Goal: Task Accomplishment & Management: Complete application form

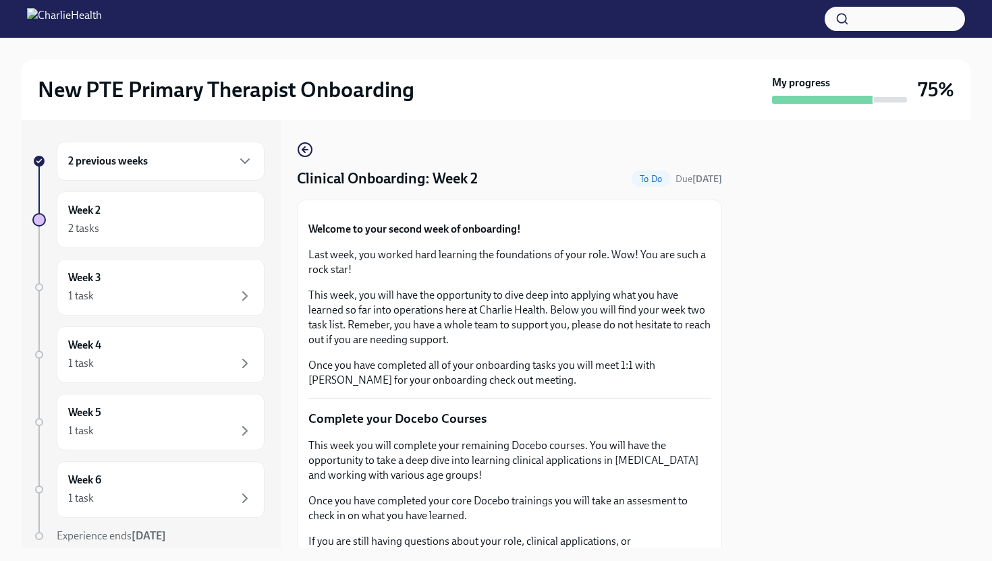
scroll to position [733, 0]
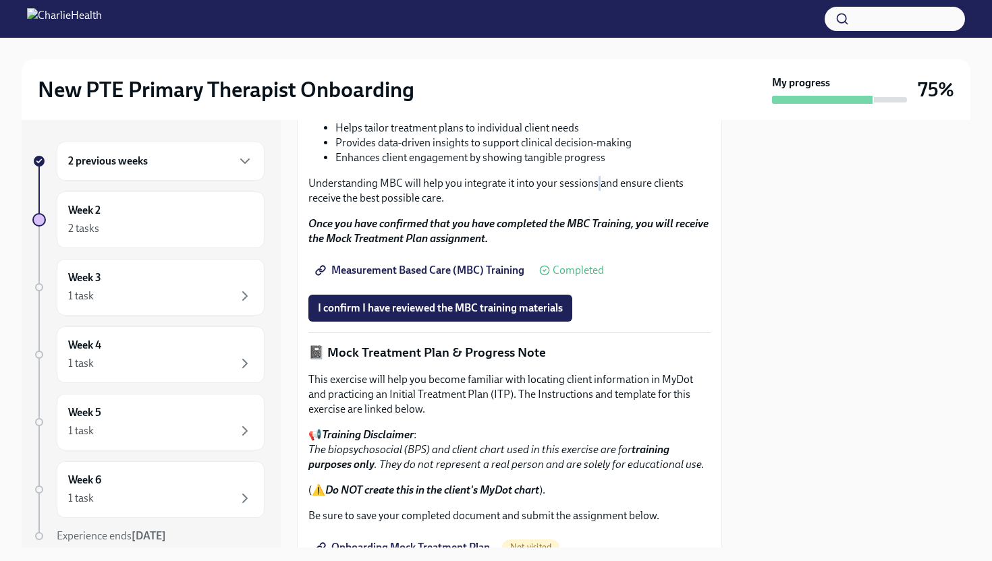
click at [598, 206] on p "Understanding MBC will help you integrate it into your sessions and ensure clie…" at bounding box center [509, 191] width 402 height 30
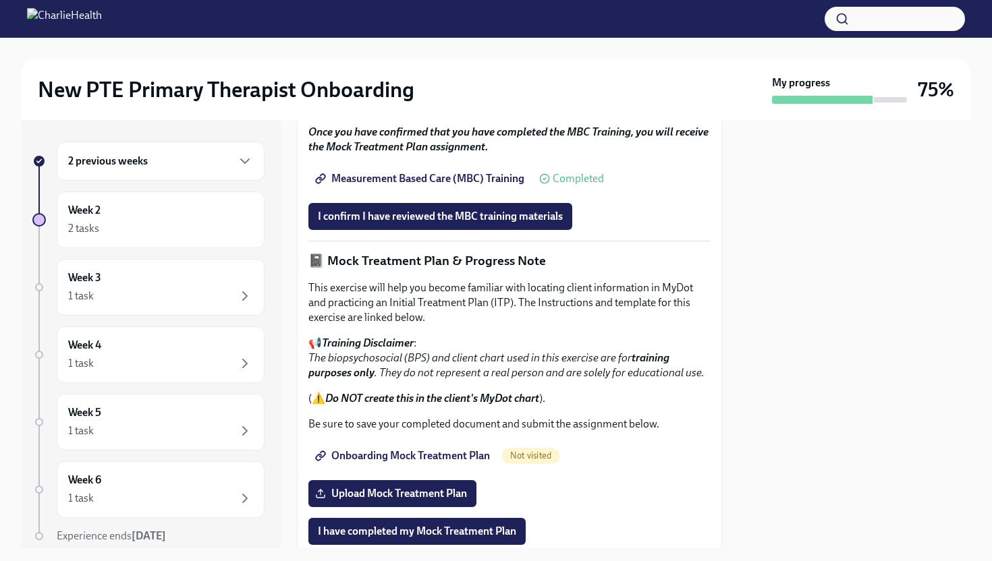
scroll to position [823, 0]
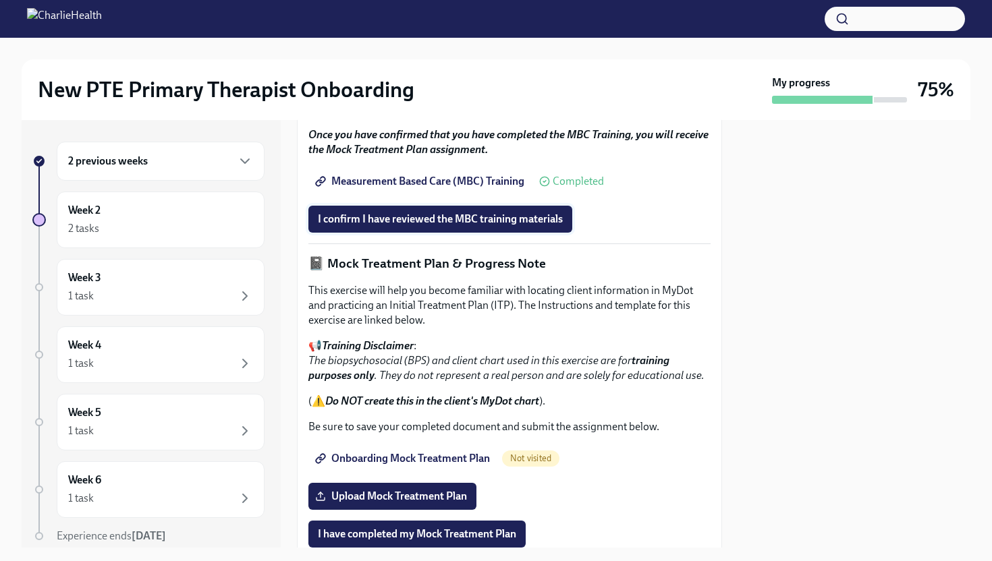
click at [449, 226] on span "I confirm I have reviewed the MBC training materials" at bounding box center [440, 219] width 245 height 13
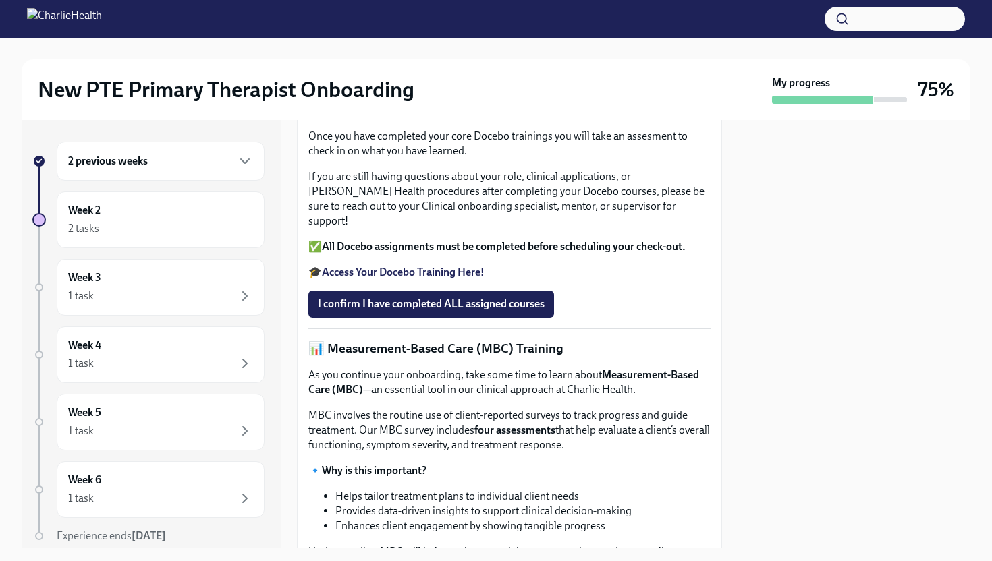
scroll to position [364, 0]
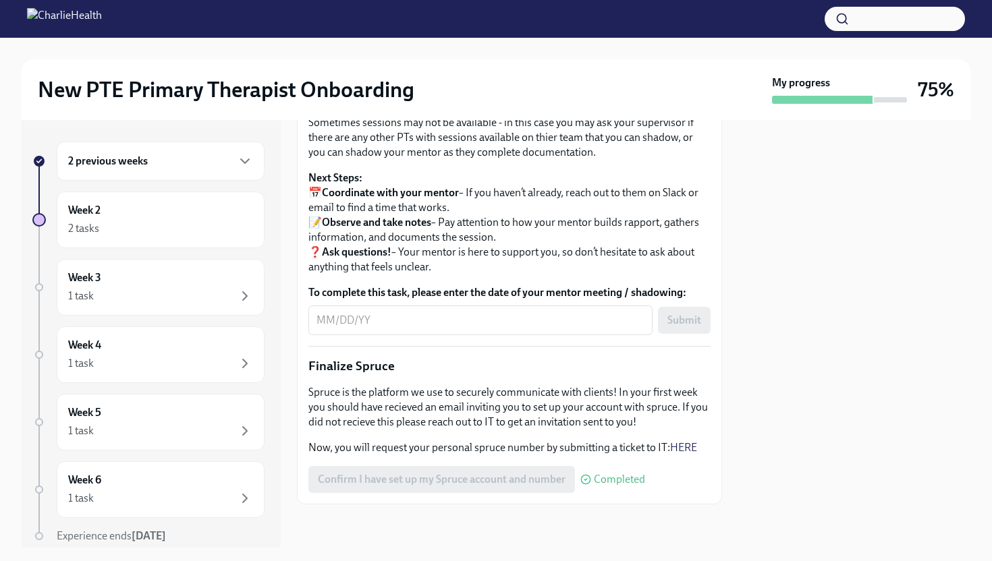
scroll to position [1540, 0]
click at [242, 292] on icon "button" at bounding box center [245, 296] width 16 height 16
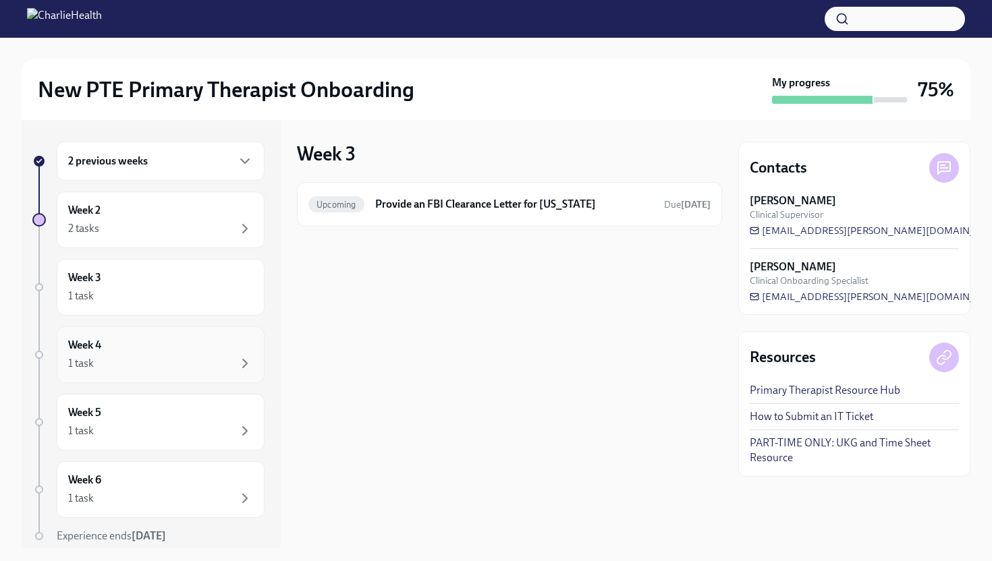
click at [222, 354] on div "Week 4 1 task" at bounding box center [160, 355] width 185 height 34
click at [232, 430] on div "1 task" at bounding box center [160, 431] width 185 height 16
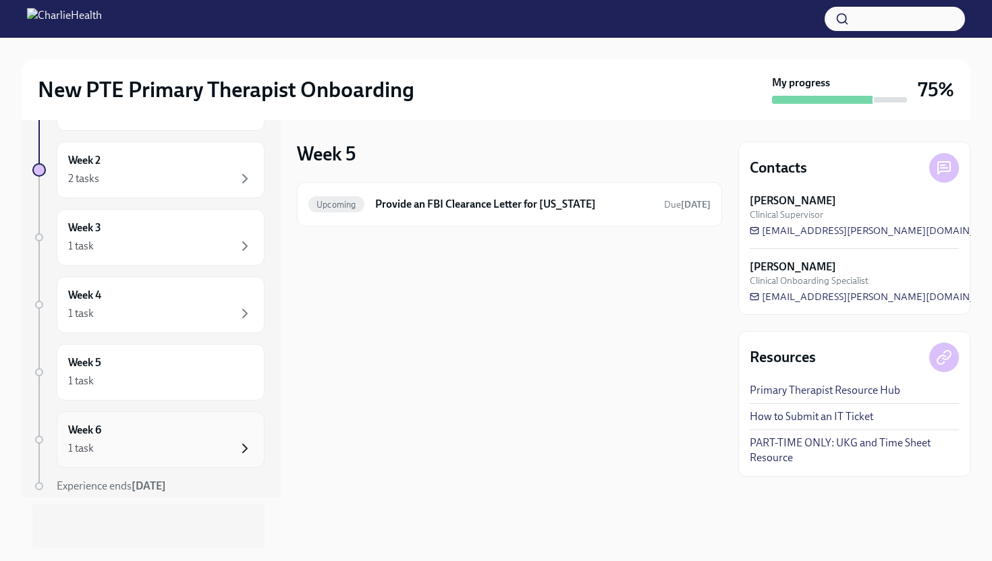
click at [241, 441] on icon "button" at bounding box center [245, 449] width 16 height 16
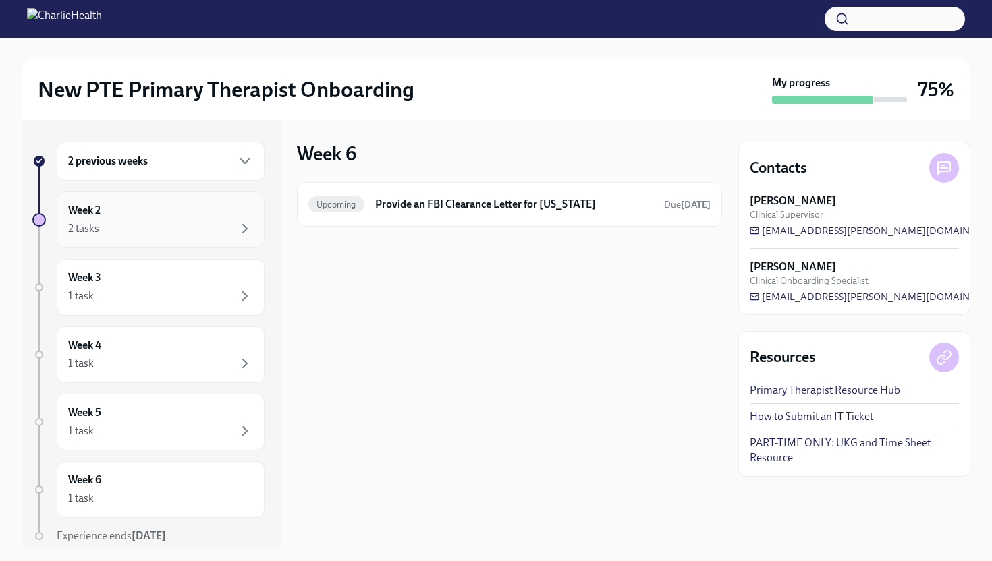
click at [192, 233] on div "2 tasks" at bounding box center [160, 229] width 185 height 16
click at [567, 351] on div "Week 2 To Do Clinical Onboarding: Week 2 Due in 2 days Completed tasks" at bounding box center [509, 334] width 425 height 428
